Goal: Share content

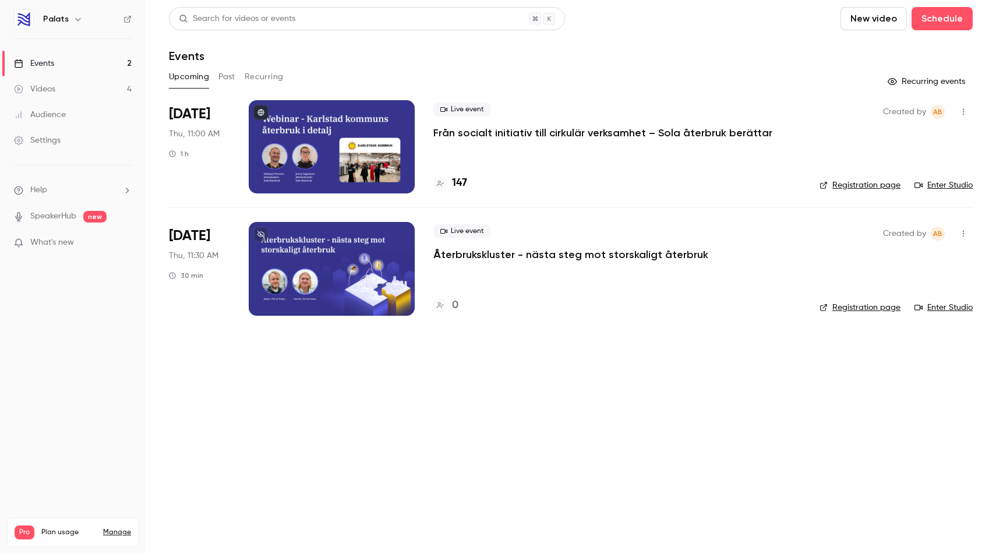
click at [515, 139] on p "Från socialt initiativ till cirkulär verksamhet – Sola återbruk berättar" at bounding box center [602, 133] width 339 height 14
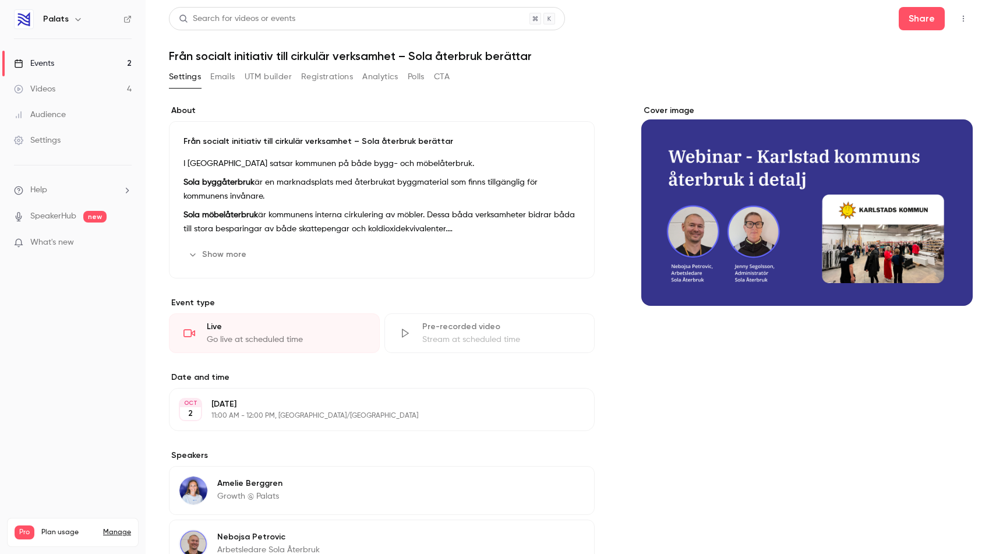
click at [305, 78] on button "Registrations" at bounding box center [327, 77] width 52 height 19
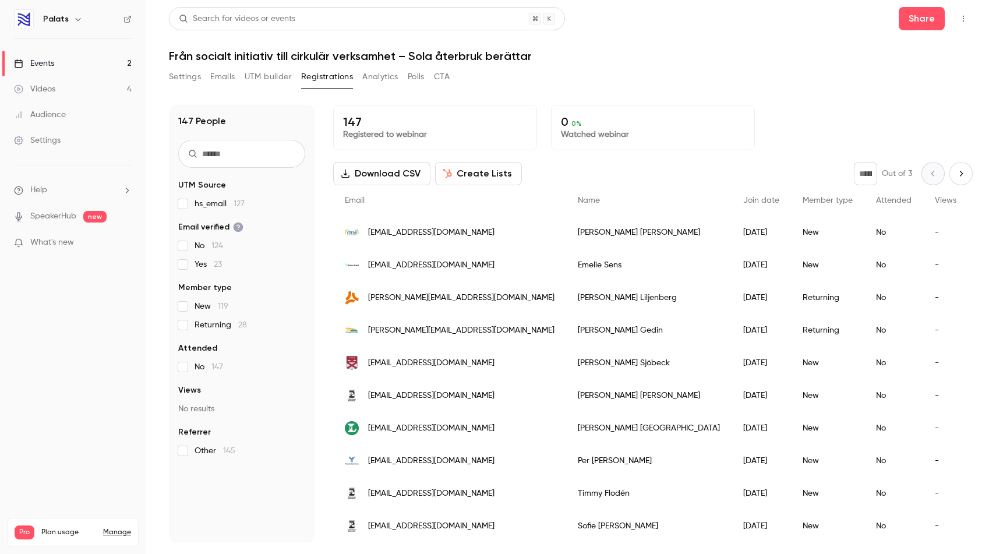
click at [926, 6] on main "Search for videos or events Share Från socialt initiativ till cirkulär verksamh…" at bounding box center [571, 277] width 850 height 554
click at [915, 30] on button "Share" at bounding box center [921, 18] width 46 height 23
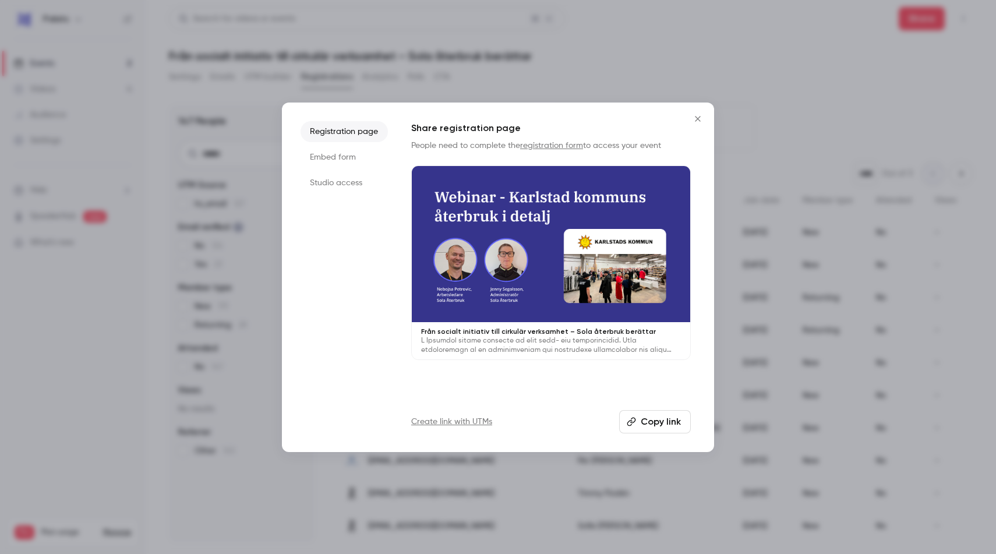
click at [642, 424] on button "Copy link" at bounding box center [655, 421] width 72 height 23
